Goal: Task Accomplishment & Management: Manage account settings

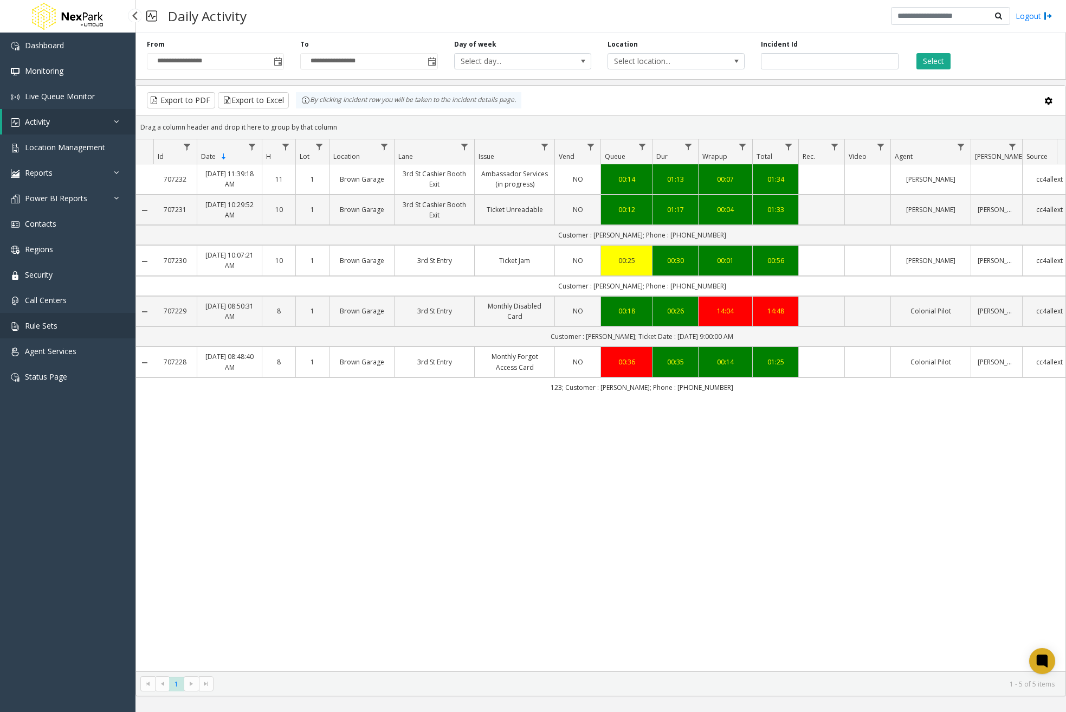
click at [75, 330] on link "Rule Sets" at bounding box center [68, 325] width 136 height 25
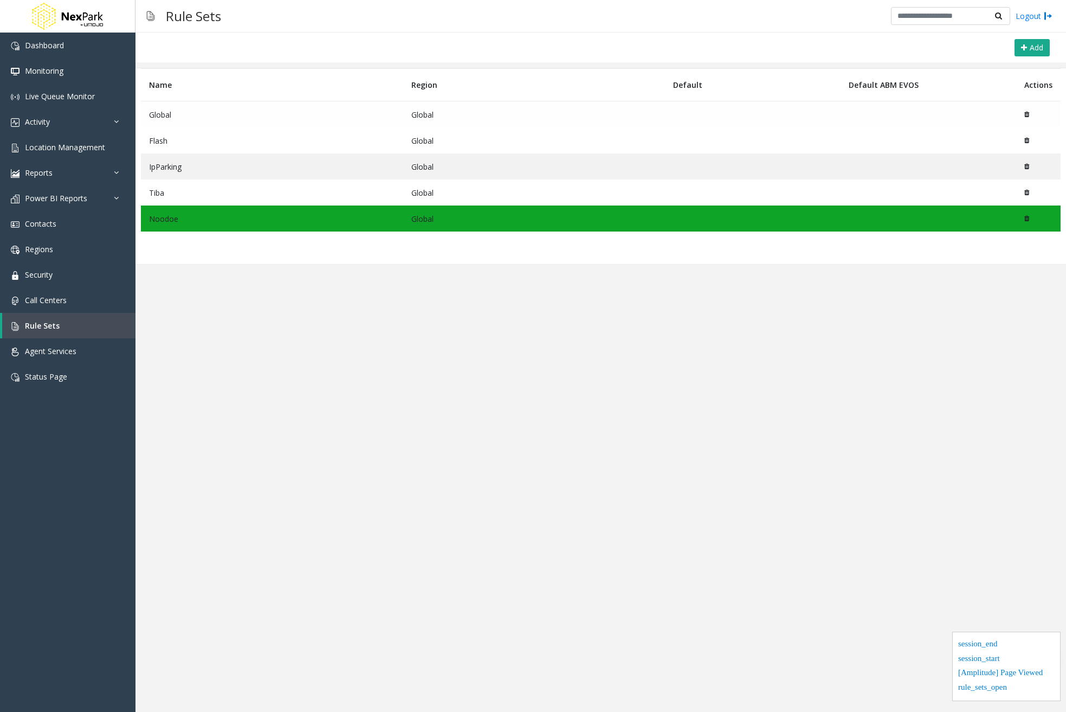
click at [179, 111] on td "Global" at bounding box center [272, 114] width 262 height 27
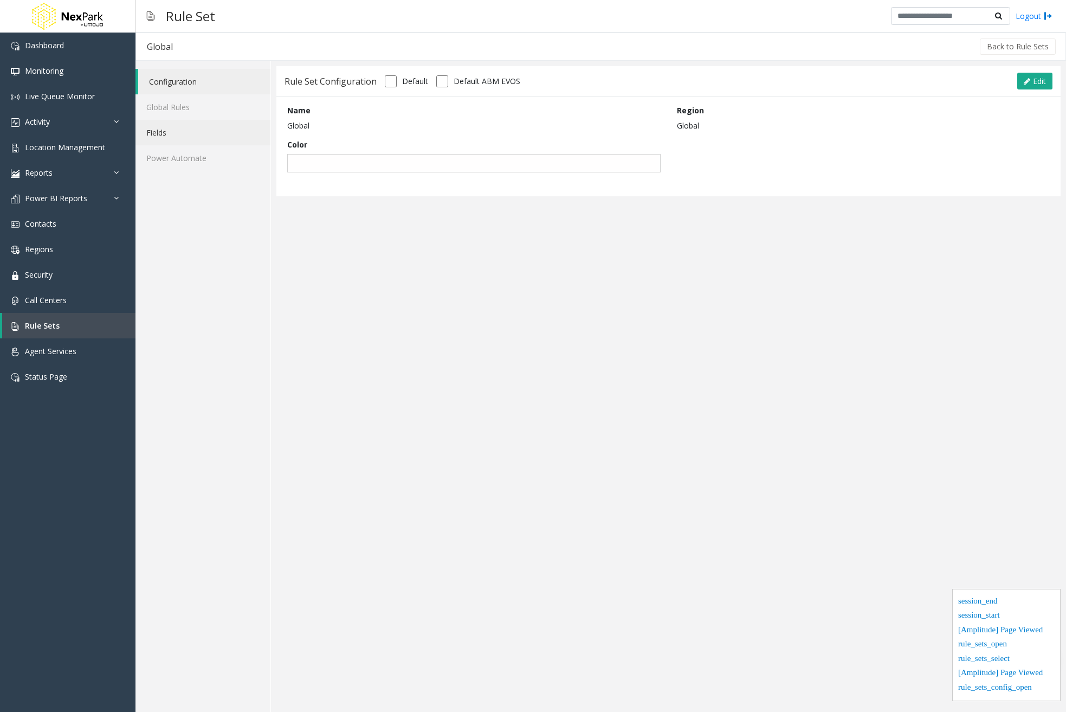
click at [159, 138] on link "Fields" at bounding box center [203, 132] width 135 height 25
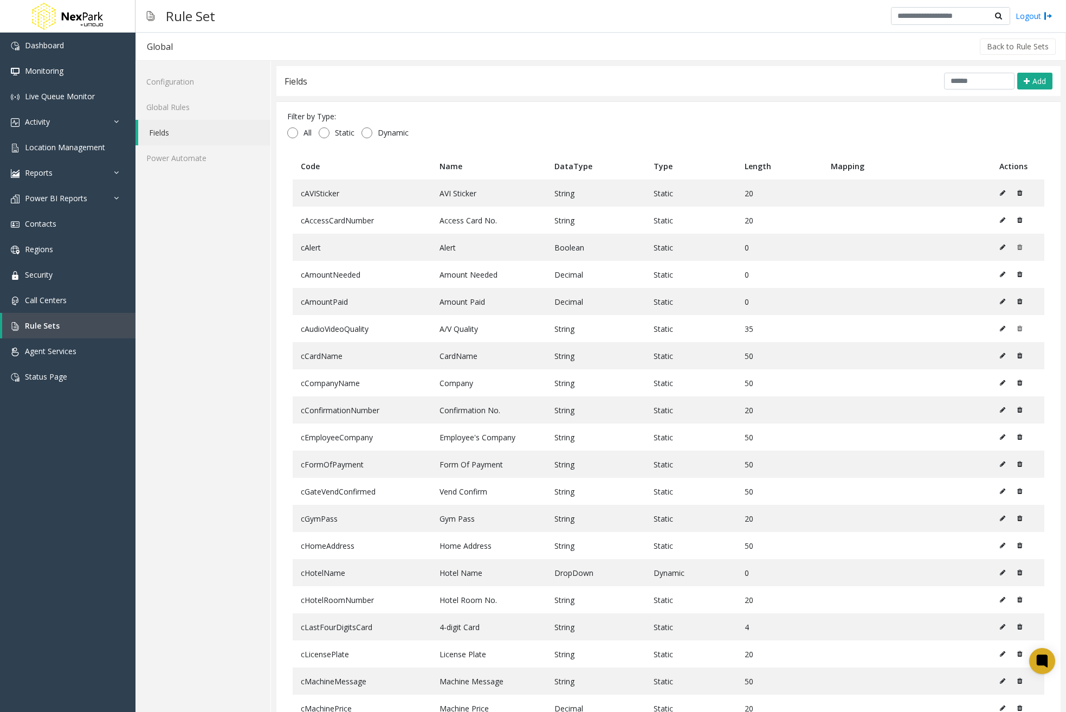
click at [192, 133] on link "Fields" at bounding box center [204, 132] width 132 height 25
click at [1039, 82] on button "Add" at bounding box center [1034, 81] width 35 height 17
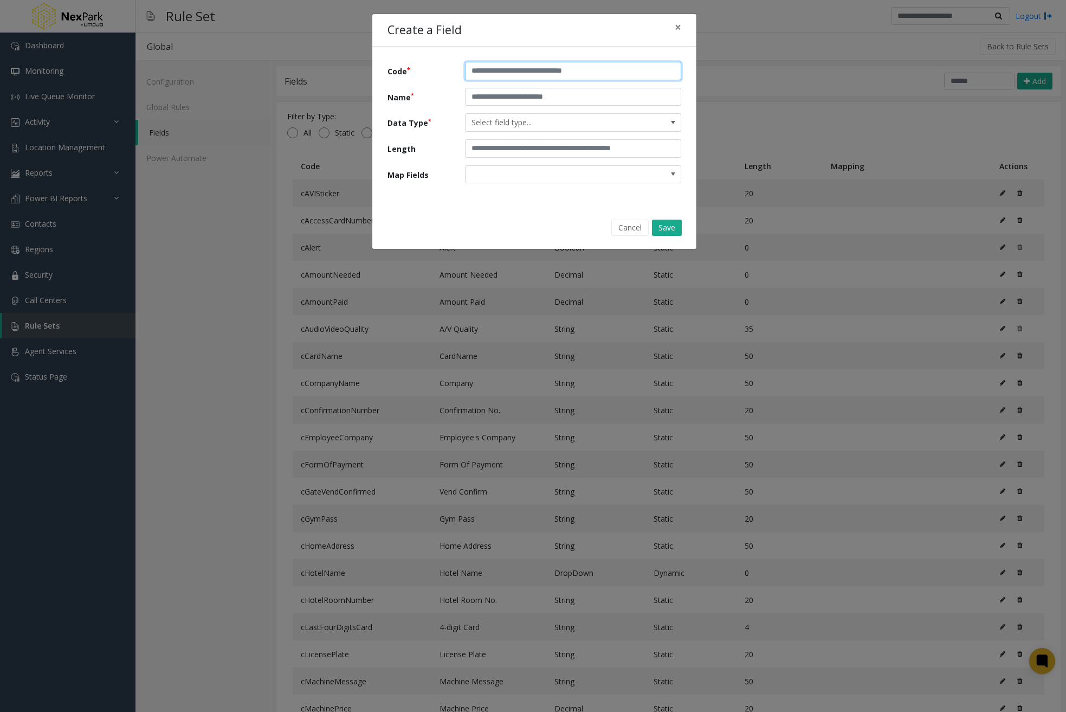
click at [546, 72] on input "text" at bounding box center [573, 71] width 216 height 18
click at [514, 194] on div "Code Name Data Type Select field type... Length Map Fields" at bounding box center [534, 126] width 324 height 159
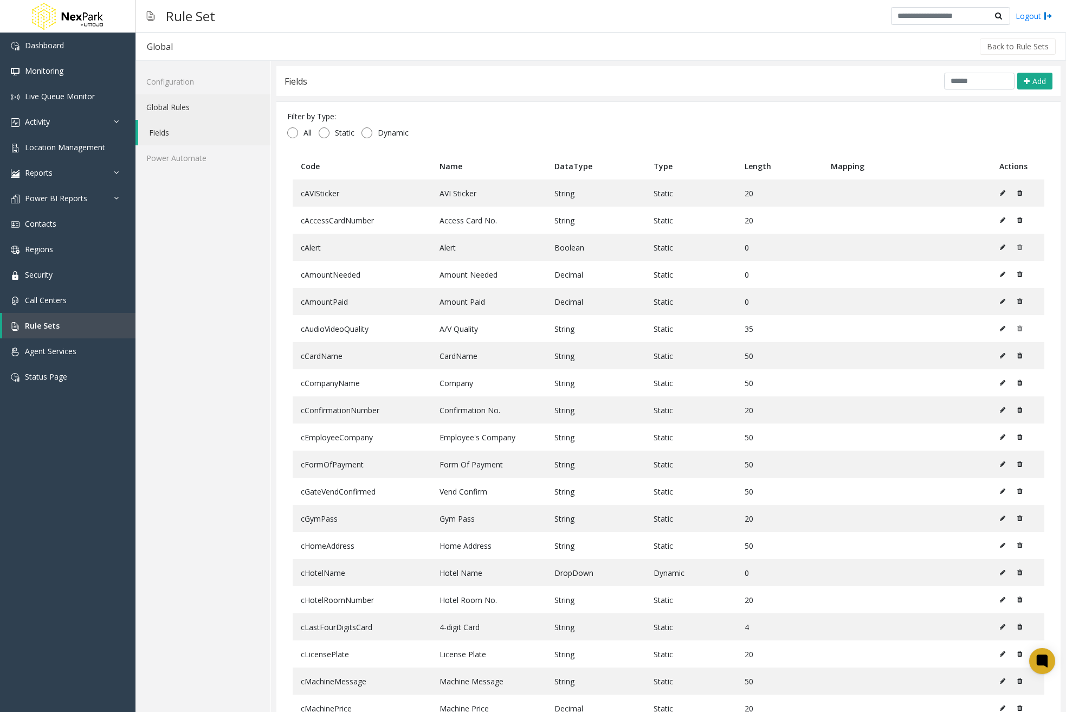
click at [200, 105] on link "Global Rules" at bounding box center [203, 106] width 135 height 25
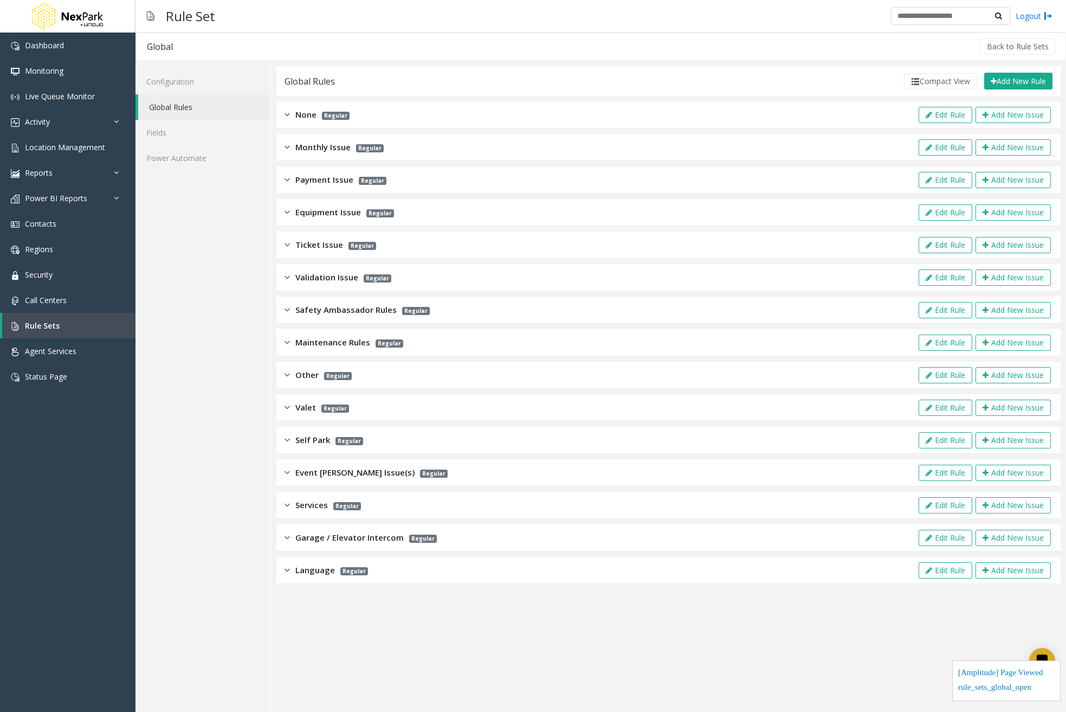
click at [323, 240] on span "Ticket Issue" at bounding box center [319, 245] width 48 height 12
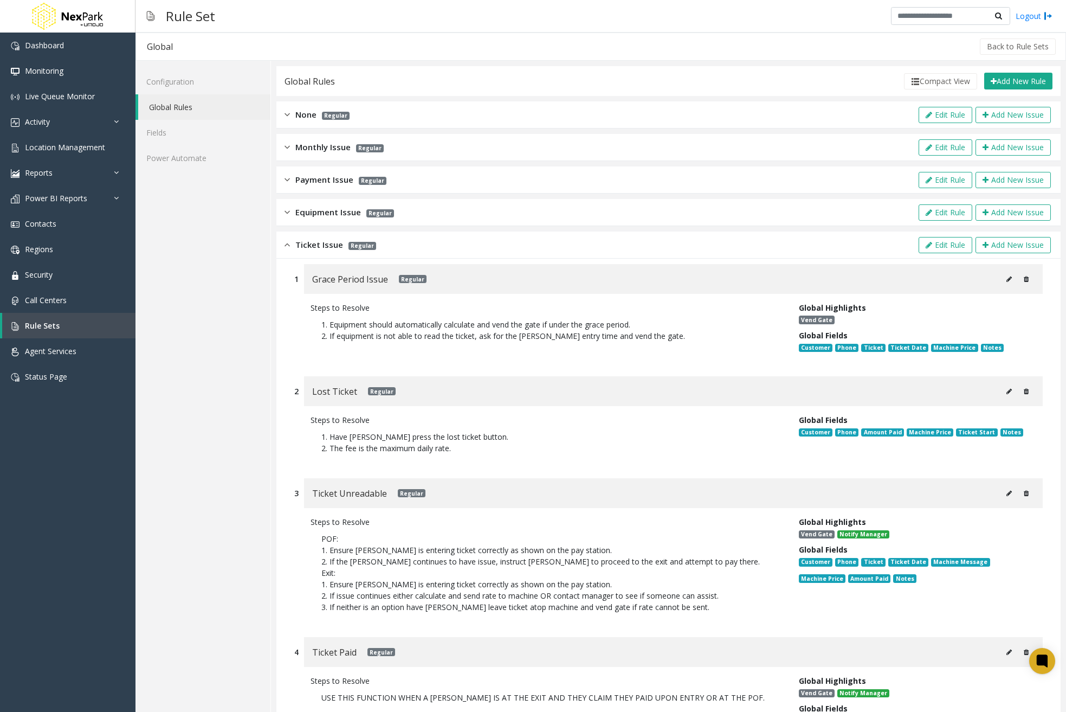
click at [1006, 274] on button at bounding box center [1009, 279] width 17 height 16
type input "**********"
